Goal: Information Seeking & Learning: Learn about a topic

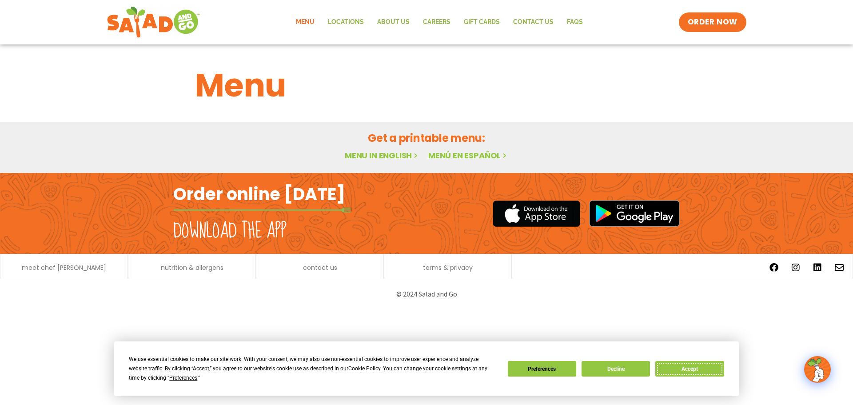
click at [710, 369] on button "Accept" at bounding box center [689, 369] width 68 height 16
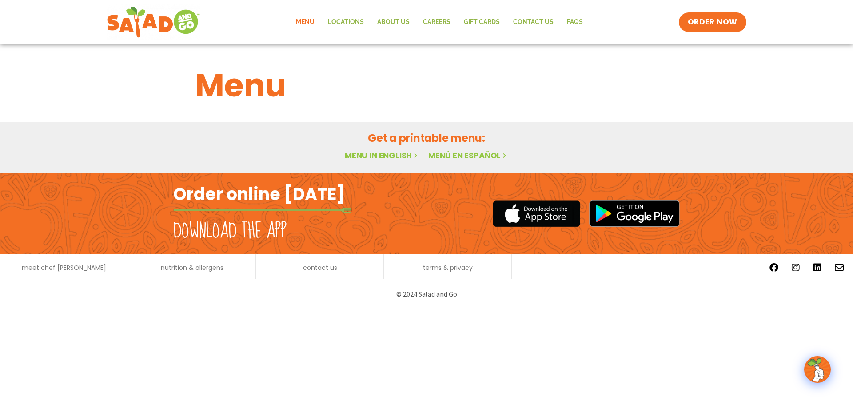
click at [371, 160] on link "Menu in English" at bounding box center [382, 155] width 75 height 11
click at [369, 159] on link "Menu in English" at bounding box center [382, 155] width 75 height 11
click at [690, 28] on span "ORDER NOW" at bounding box center [712, 22] width 55 height 12
